Goal: Information Seeking & Learning: Learn about a topic

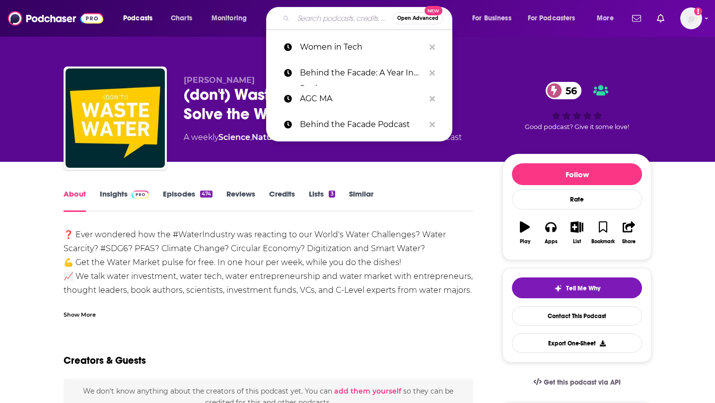
click at [330, 18] on input "Search podcasts, credits, & more..." at bounding box center [343, 18] width 99 height 16
click at [336, 44] on p "Women in Tech" at bounding box center [362, 47] width 125 height 26
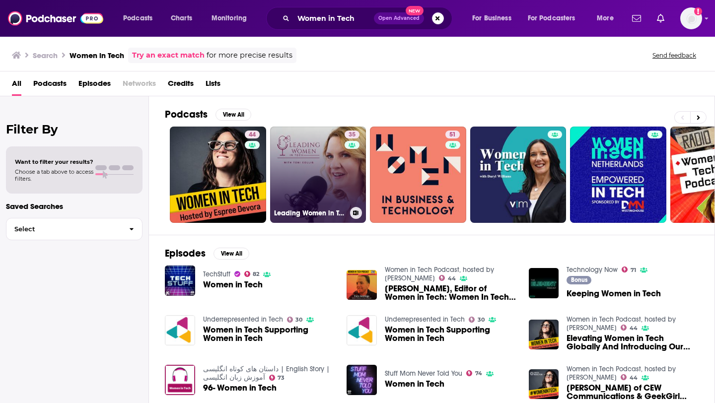
click at [336, 199] on link "35 Leading Women in Tech Podcast" at bounding box center [318, 175] width 96 height 96
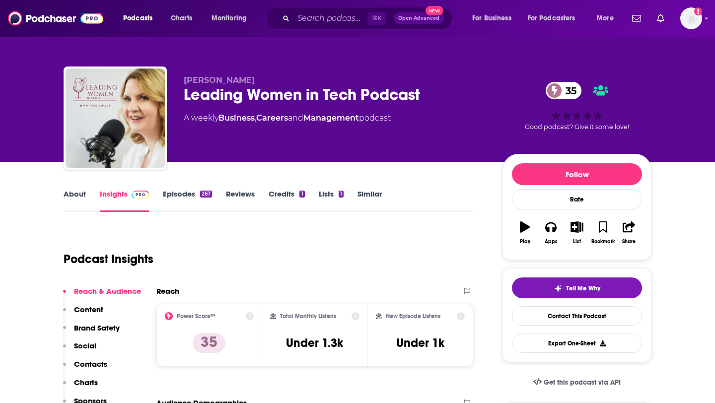
click at [192, 194] on link "Episodes 267" at bounding box center [187, 200] width 49 height 23
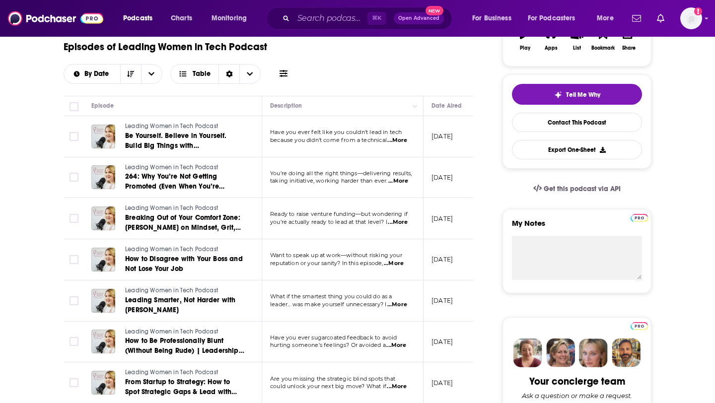
scroll to position [194, 0]
click at [399, 142] on span "...More" at bounding box center [398, 140] width 20 height 8
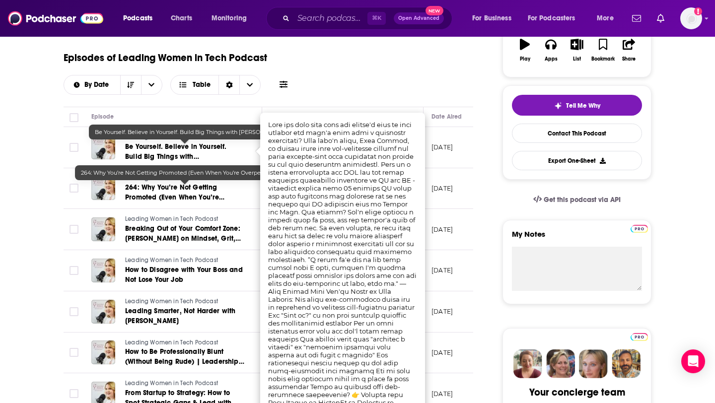
scroll to position [181, 0]
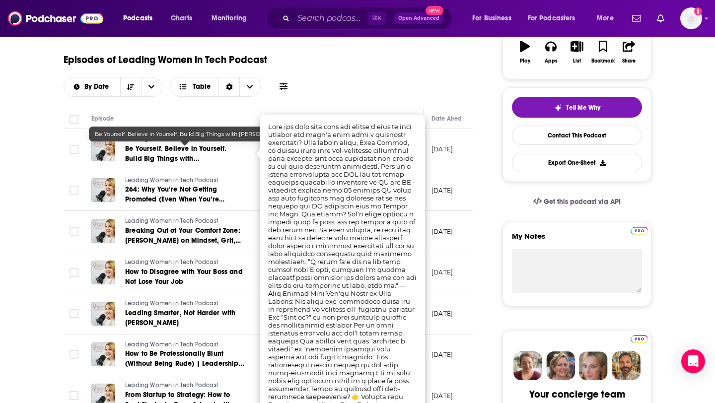
click at [183, 150] on span "Be Yourself. Believe in Yourself. Build Big Things with [PERSON_NAME]" at bounding box center [176, 159] width 102 height 28
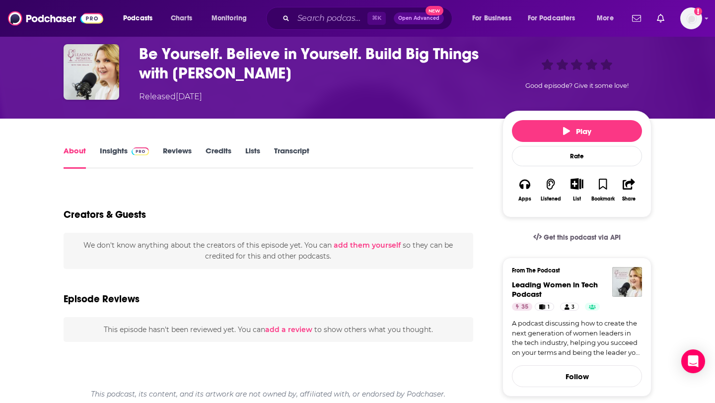
scroll to position [56, 0]
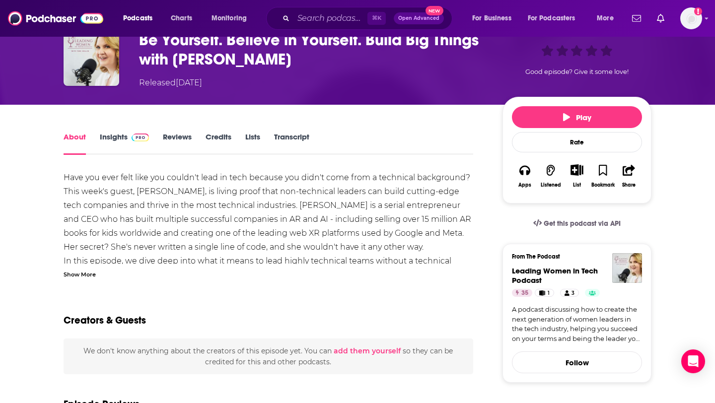
click at [82, 274] on div "Show More" at bounding box center [80, 273] width 32 height 9
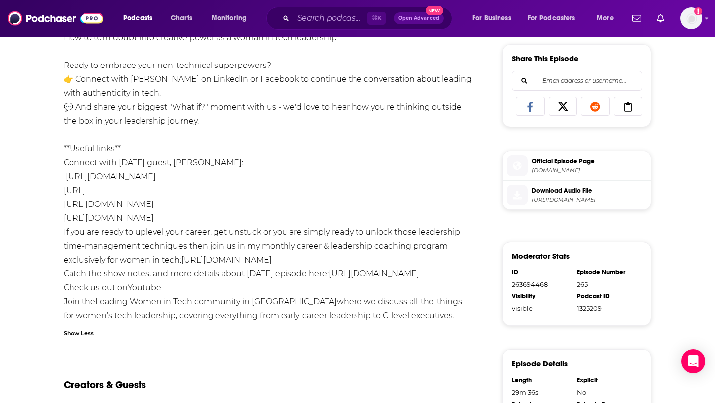
scroll to position [432, 0]
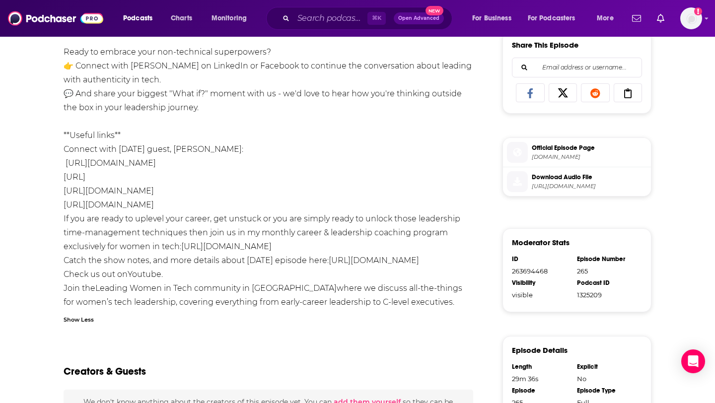
click at [397, 261] on link "[URL][DOMAIN_NAME]" at bounding box center [374, 260] width 90 height 9
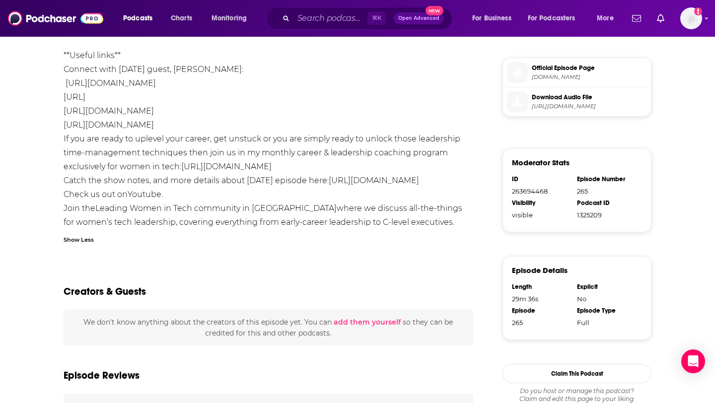
scroll to position [518, 0]
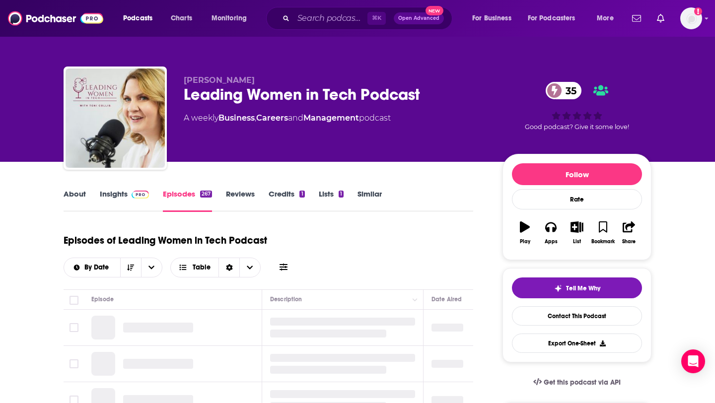
scroll to position [167, 0]
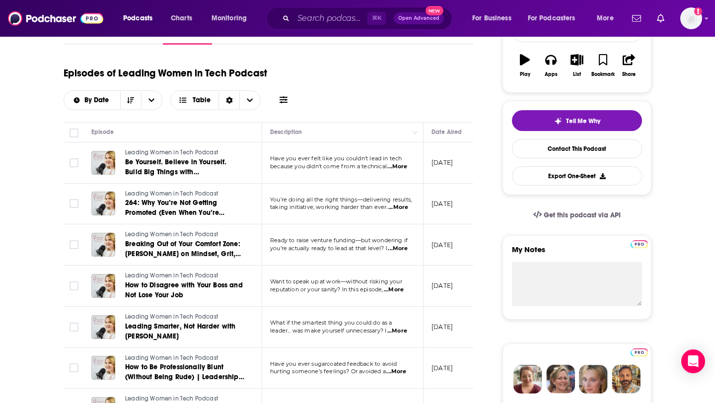
click at [408, 208] on span "...More" at bounding box center [399, 208] width 20 height 8
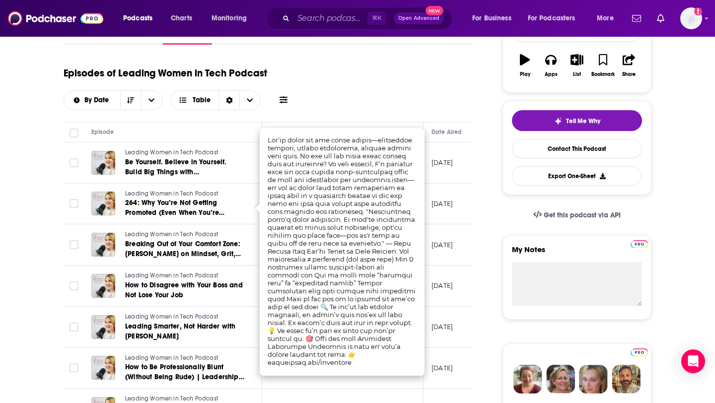
click at [447, 199] on td "[DATE]" at bounding box center [456, 204] width 65 height 41
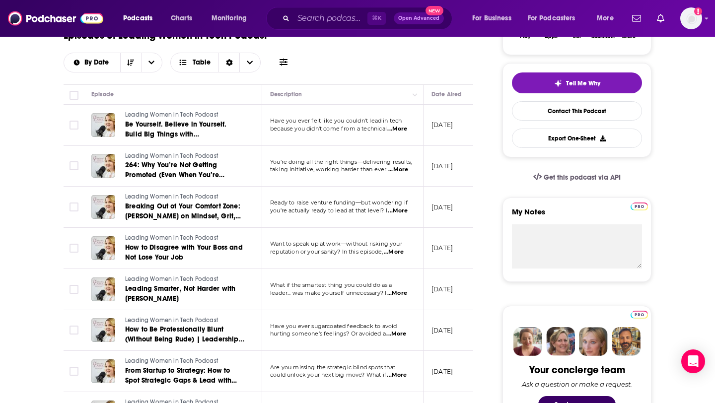
scroll to position [207, 0]
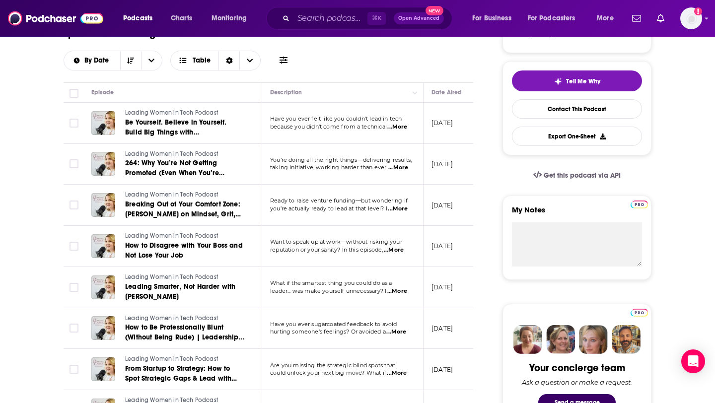
click at [393, 208] on span "...More" at bounding box center [398, 209] width 20 height 8
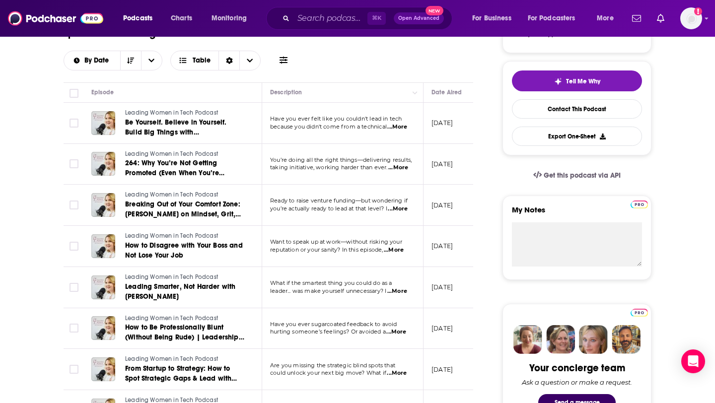
click at [402, 209] on span "...More" at bounding box center [398, 209] width 20 height 8
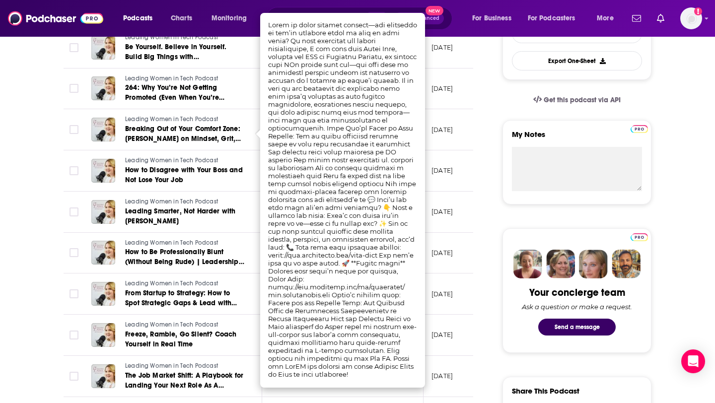
scroll to position [285, 0]
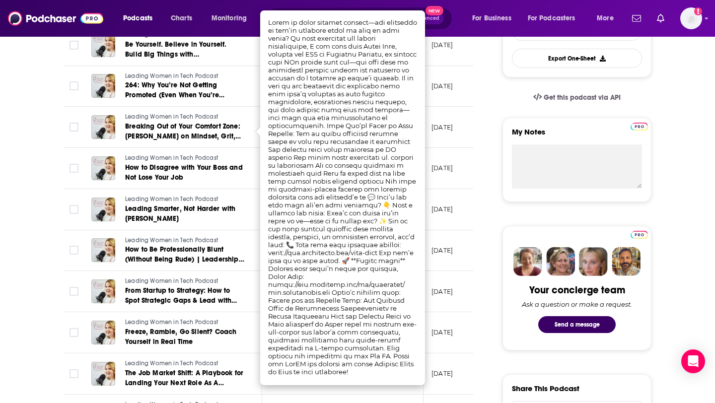
click at [463, 188] on td "[DATE]" at bounding box center [456, 168] width 65 height 41
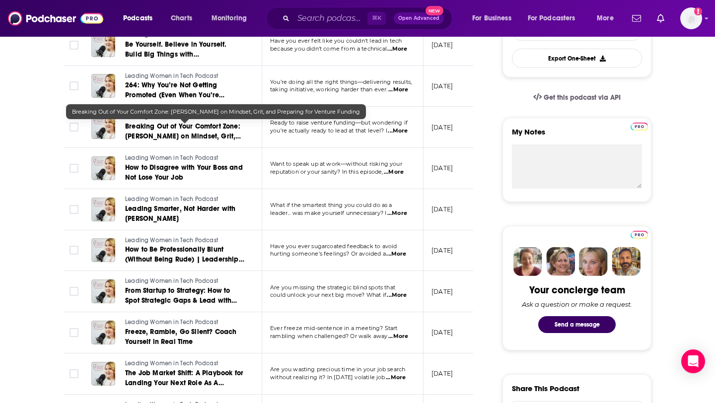
click at [204, 132] on link "Breaking Out of Your Comfort Zone: [PERSON_NAME] on Mindset, Grit, and Preparin…" at bounding box center [184, 132] width 119 height 20
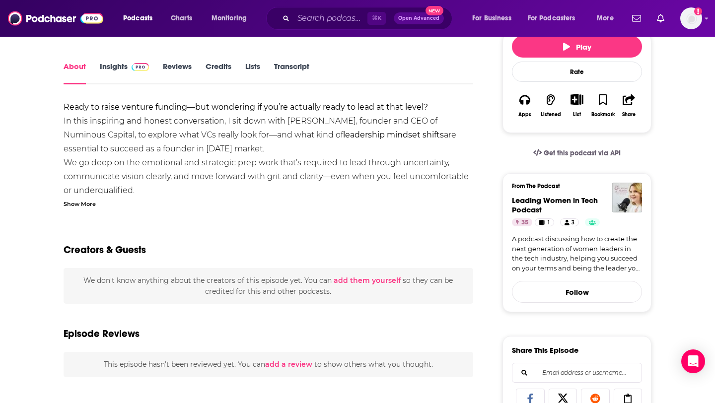
scroll to position [147, 0]
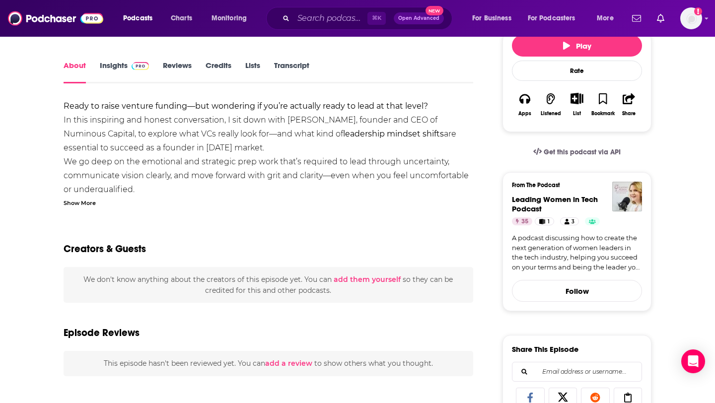
click at [82, 204] on div "Show More" at bounding box center [80, 202] width 32 height 9
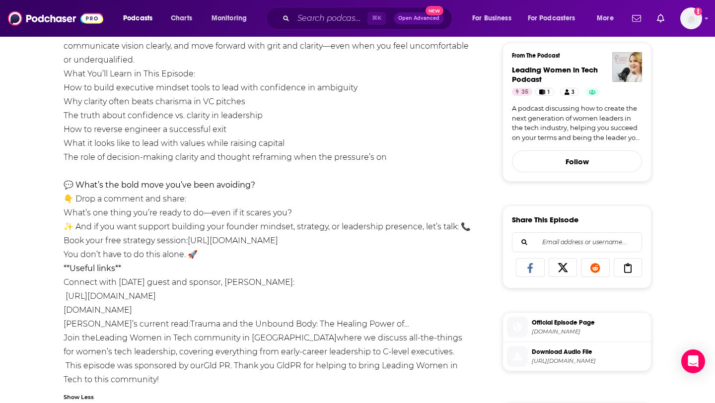
scroll to position [277, 0]
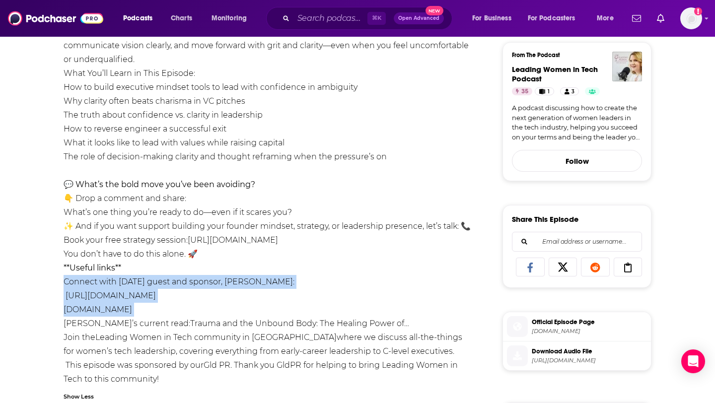
drag, startPoint x: 58, startPoint y: 283, endPoint x: 287, endPoint y: 303, distance: 229.4
click at [287, 303] on div "About Insights Reviews Credits Lists Transcript Ready to raise venture funding—…" at bounding box center [275, 310] width 455 height 762
click at [287, 303] on li "[DOMAIN_NAME]" at bounding box center [269, 310] width 410 height 14
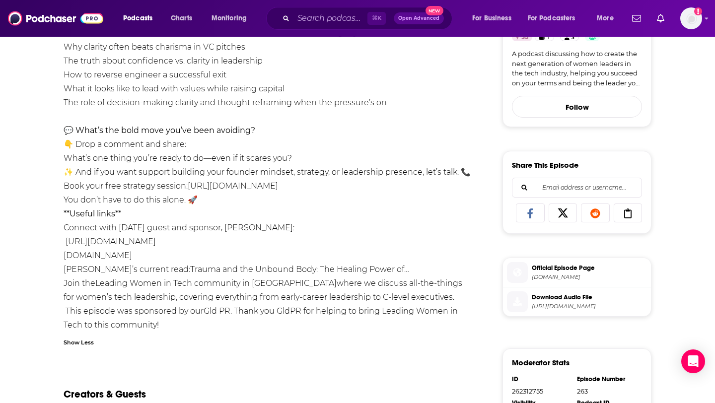
scroll to position [336, 0]
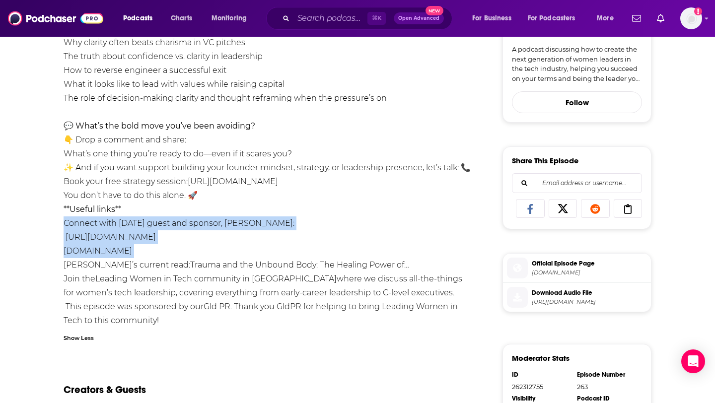
drag, startPoint x: 57, startPoint y: 222, endPoint x: 296, endPoint y: 249, distance: 240.5
click at [296, 249] on div "About Insights Reviews Credits Lists Transcript Ready to raise venture funding—…" at bounding box center [275, 251] width 455 height 762
copy li "Connect with [DATE] guest and sponsor, [PERSON_NAME]: [URL][DOMAIN_NAME] [DOMAI…"
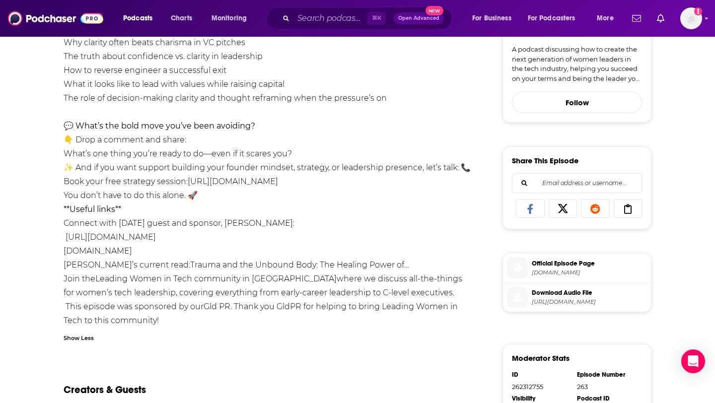
click at [386, 203] on div "Ready to raise venture funding—but wondering if you’re actually ready to lead a…" at bounding box center [269, 119] width 410 height 417
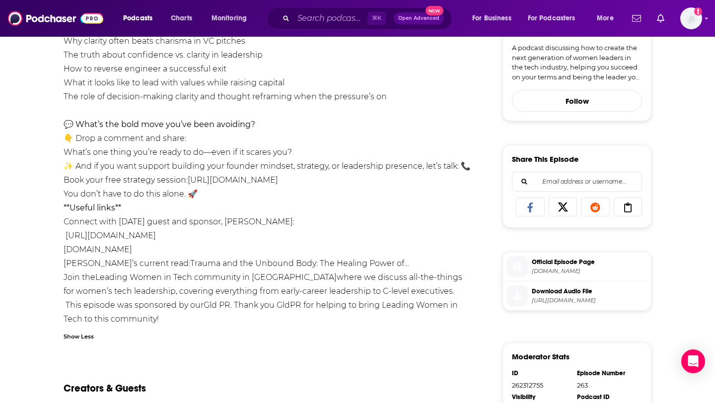
scroll to position [343, 0]
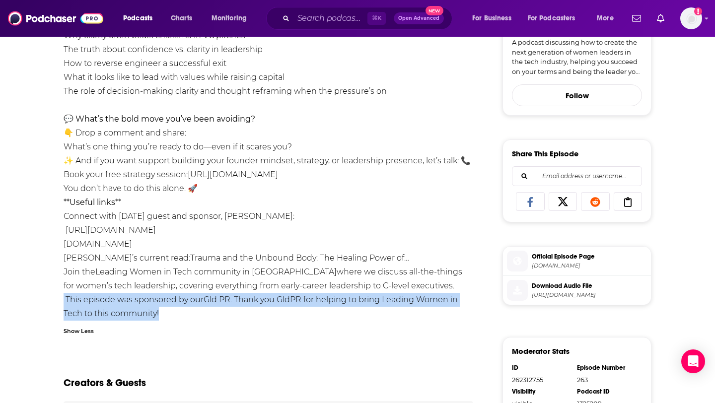
drag, startPoint x: 59, startPoint y: 296, endPoint x: 174, endPoint y: 319, distance: 118.1
click at [174, 319] on div "About Insights Reviews Credits Lists Transcript Ready to raise venture funding—…" at bounding box center [275, 244] width 455 height 762
copy div "This episode was sponsored by our Gld PR . Thank you GldPR for helping to bring…"
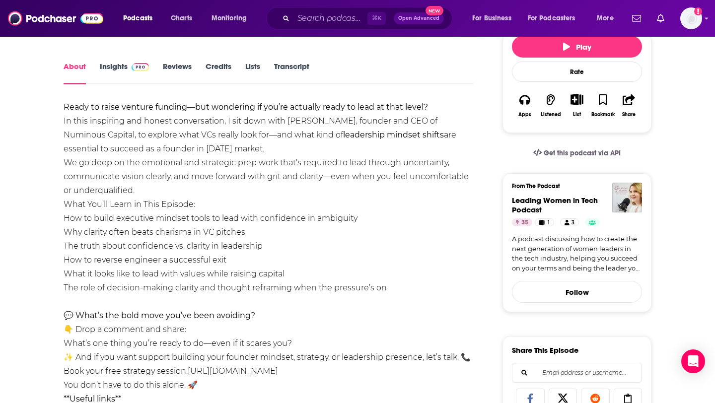
scroll to position [147, 0]
click at [357, 229] on li "Why clarity often beats charisma in VC pitches" at bounding box center [269, 232] width 410 height 14
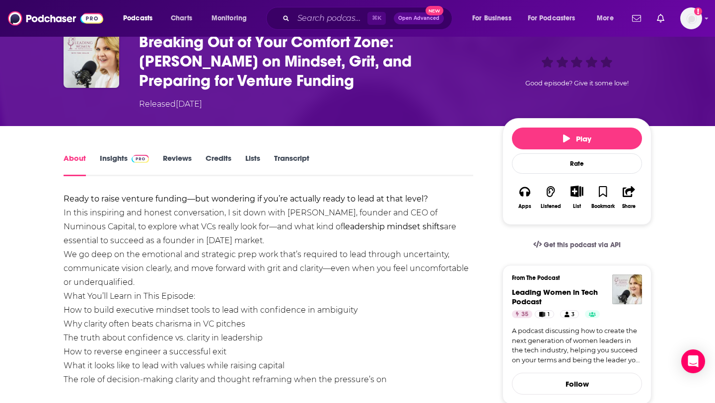
scroll to position [0, 0]
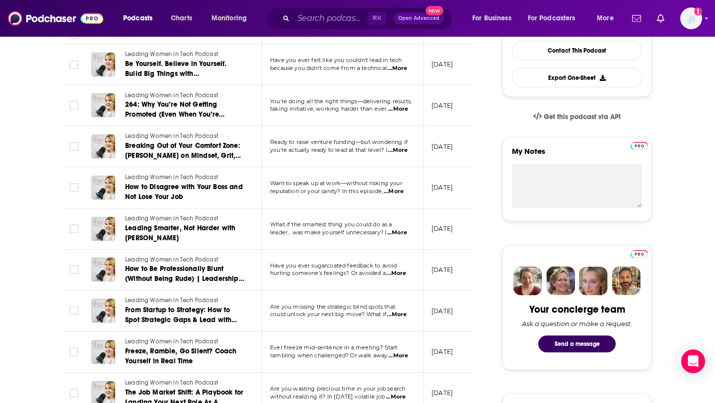
scroll to position [273, 0]
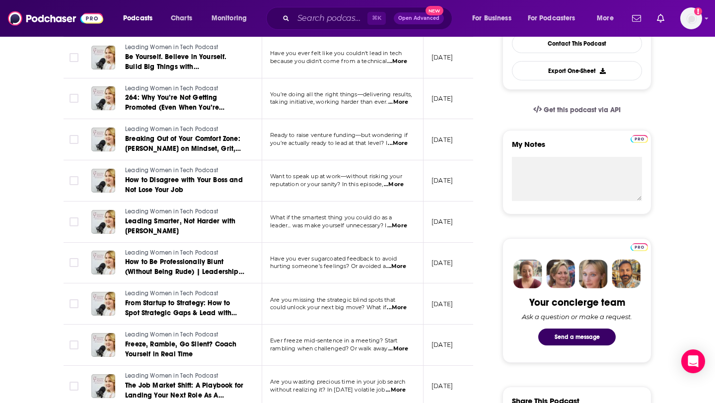
click at [159, 220] on span "Leading Smarter, Not Harder with [PERSON_NAME]" at bounding box center [180, 226] width 110 height 18
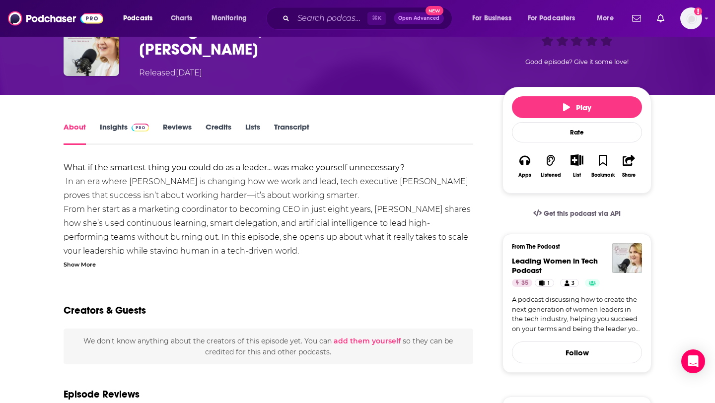
scroll to position [48, 0]
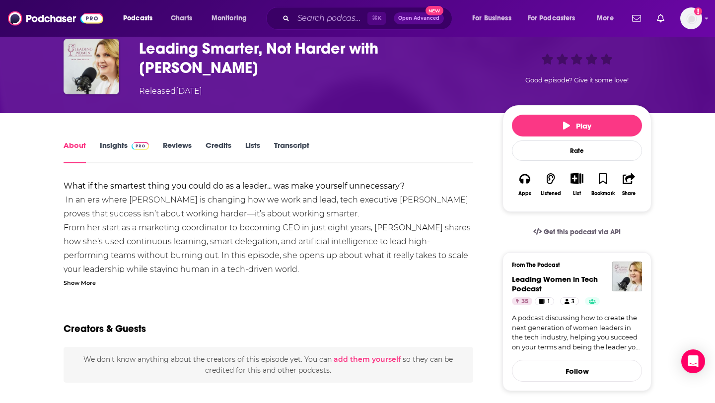
click at [83, 281] on div "Show More" at bounding box center [80, 282] width 32 height 9
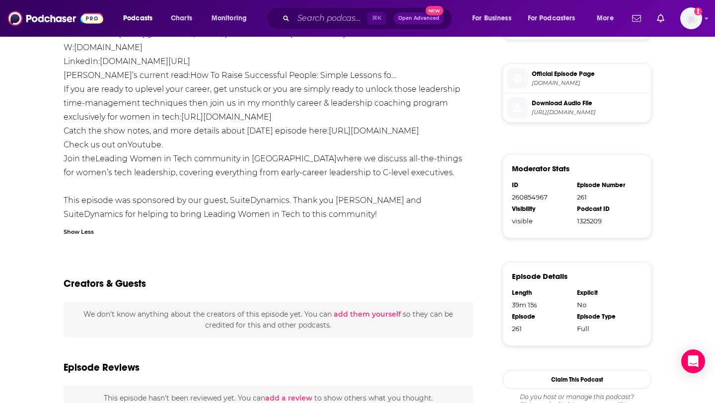
scroll to position [507, 0]
